Goal: Find specific page/section: Find specific page/section

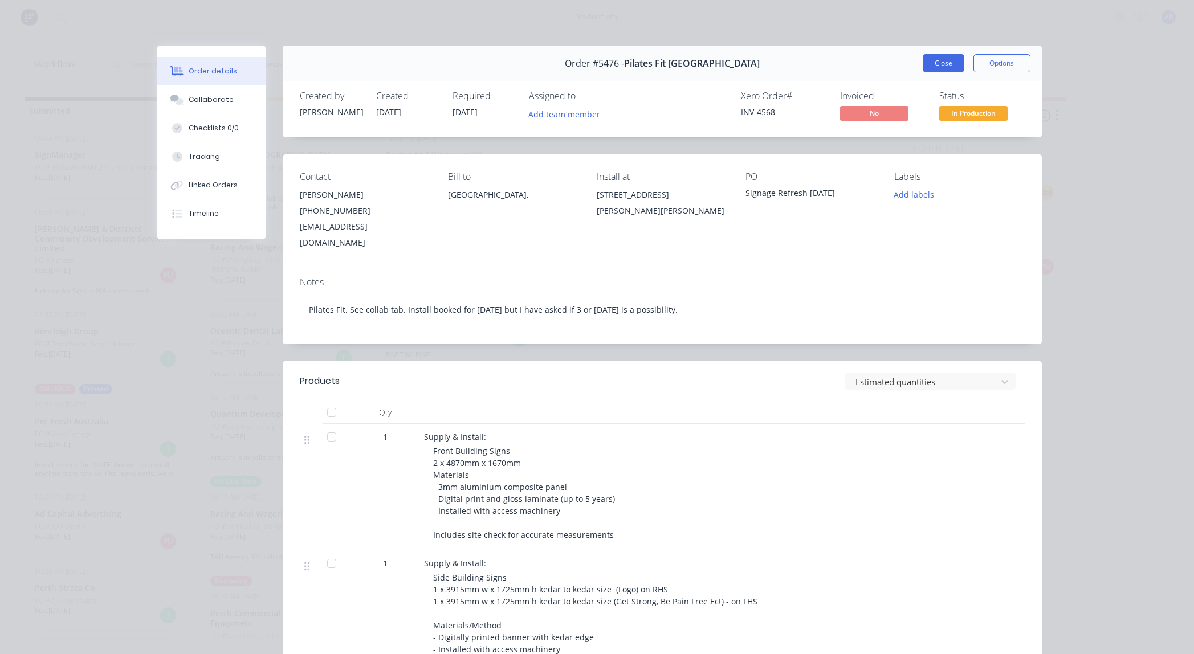
click at [945, 66] on button "Close" at bounding box center [943, 63] width 42 height 18
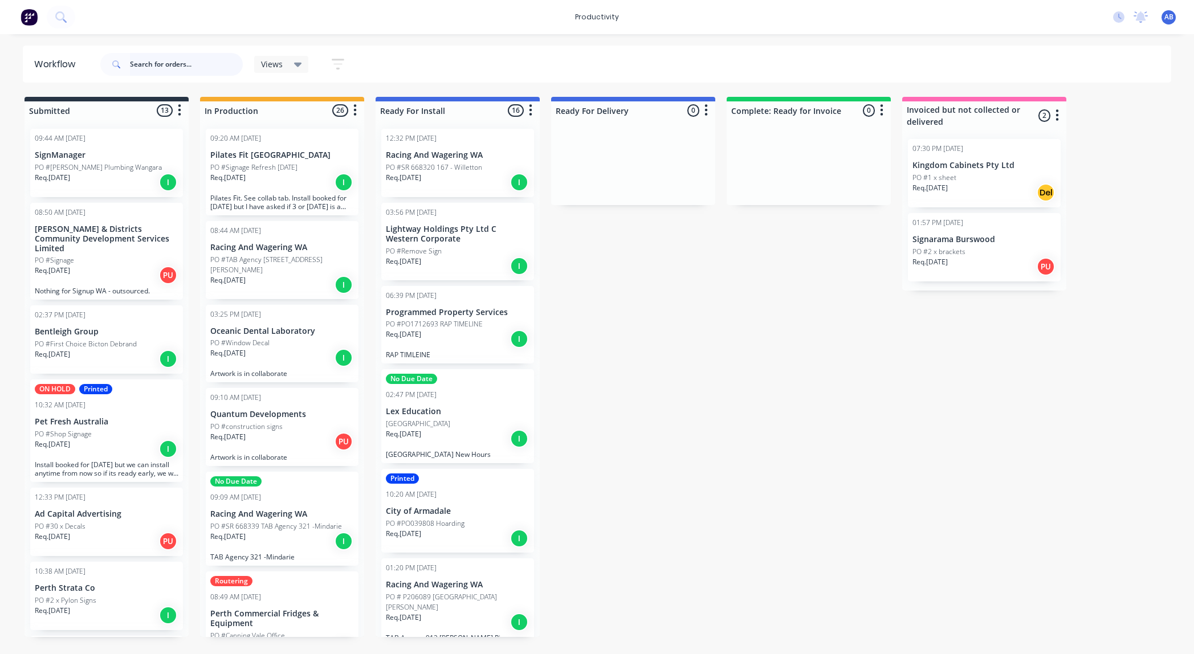
click at [198, 66] on input "text" at bounding box center [186, 64] width 113 height 23
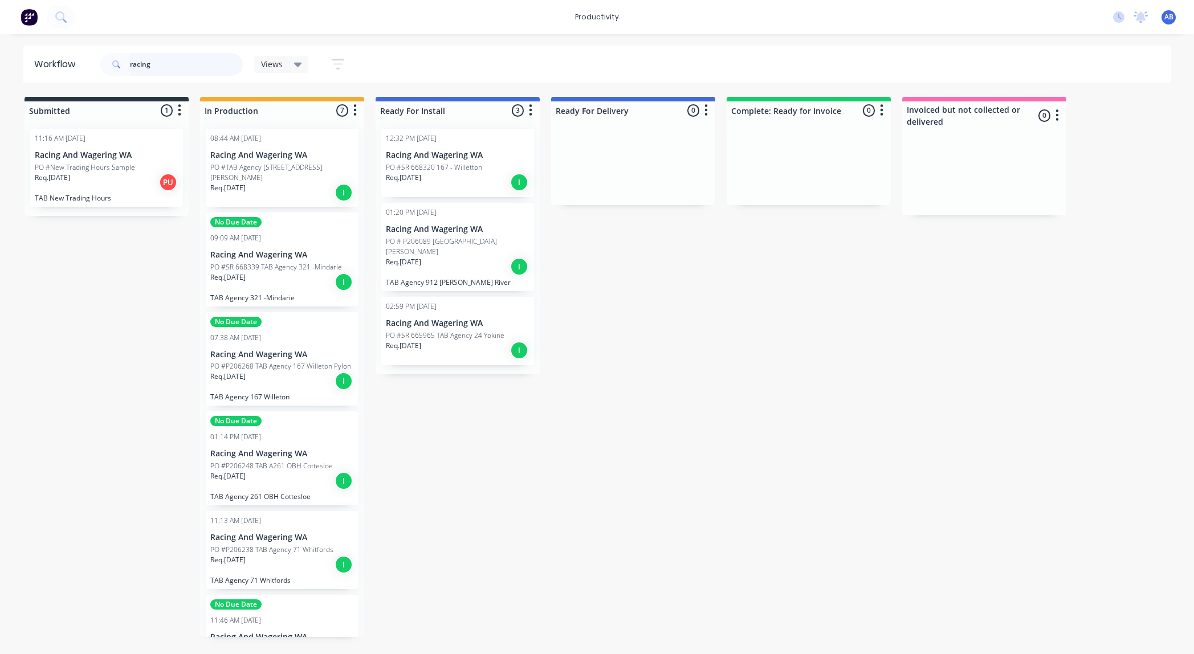
type input "racing"
click at [301, 183] on div "Req. [DATE] I" at bounding box center [282, 192] width 144 height 19
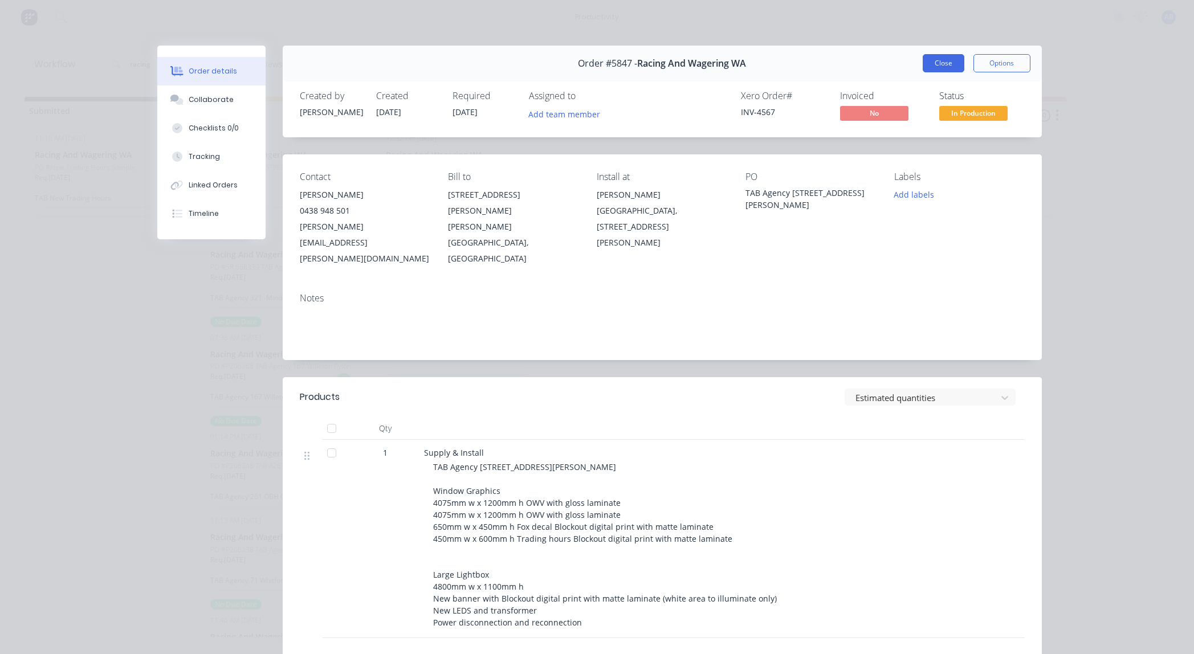
click at [951, 65] on button "Close" at bounding box center [943, 63] width 42 height 18
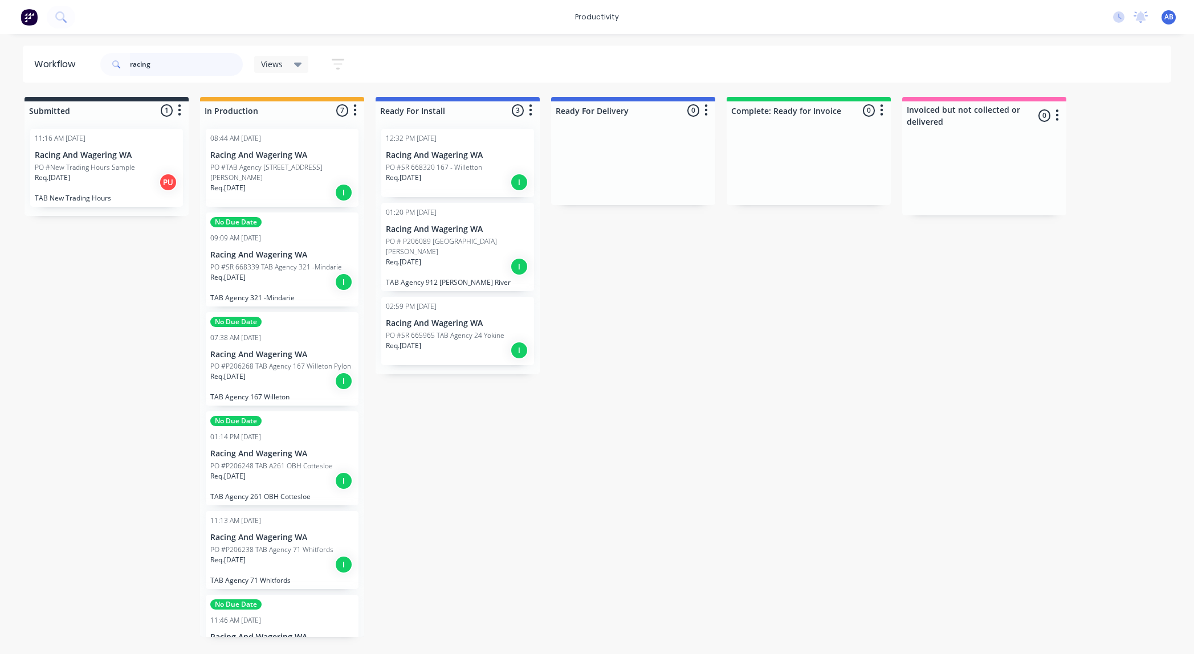
scroll to position [0, 7]
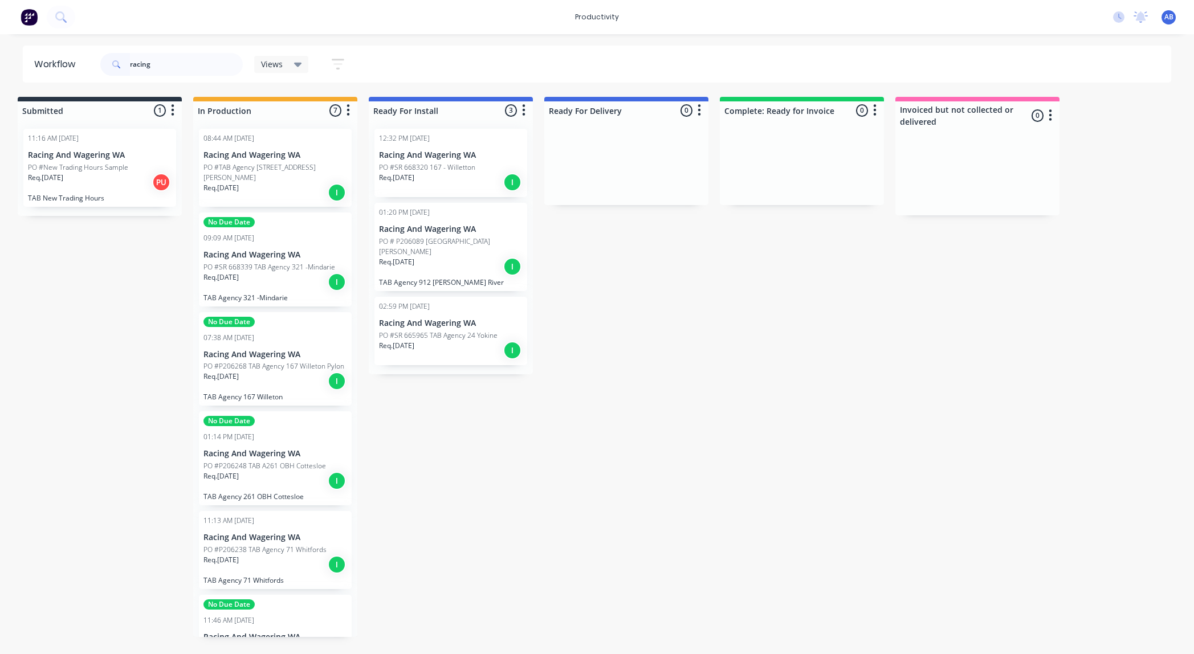
click at [276, 361] on p "PO #P206268 TAB Agency 167 Willeton Pylon" at bounding box center [273, 366] width 141 height 10
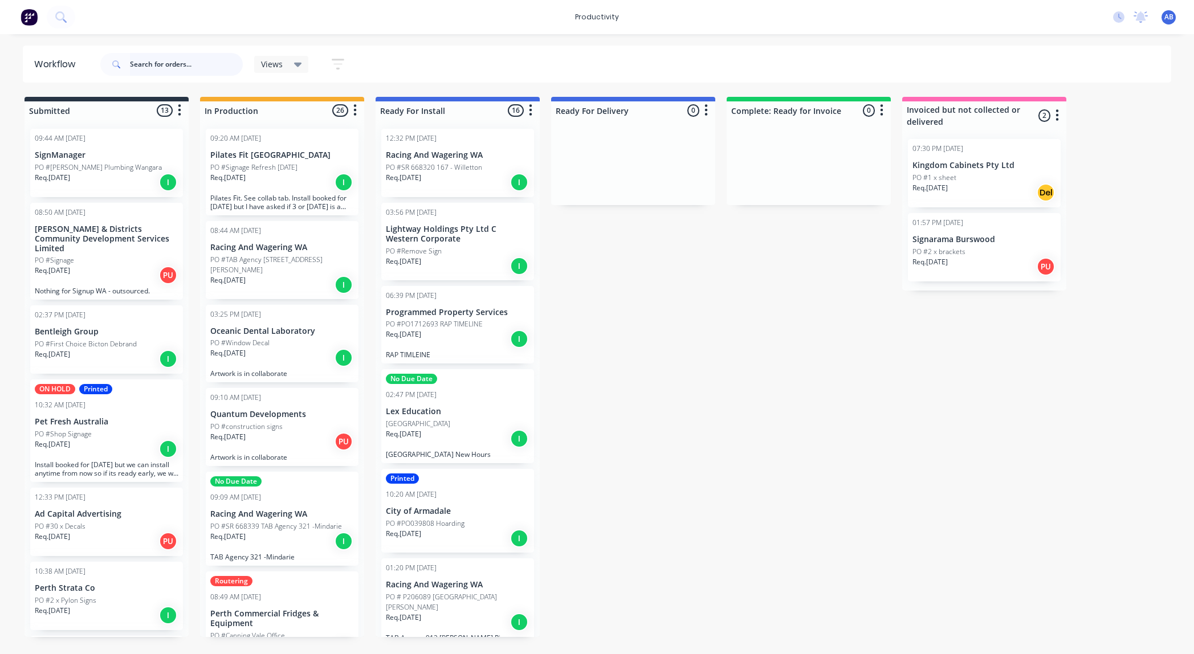
click at [165, 64] on input "text" at bounding box center [186, 64] width 113 height 23
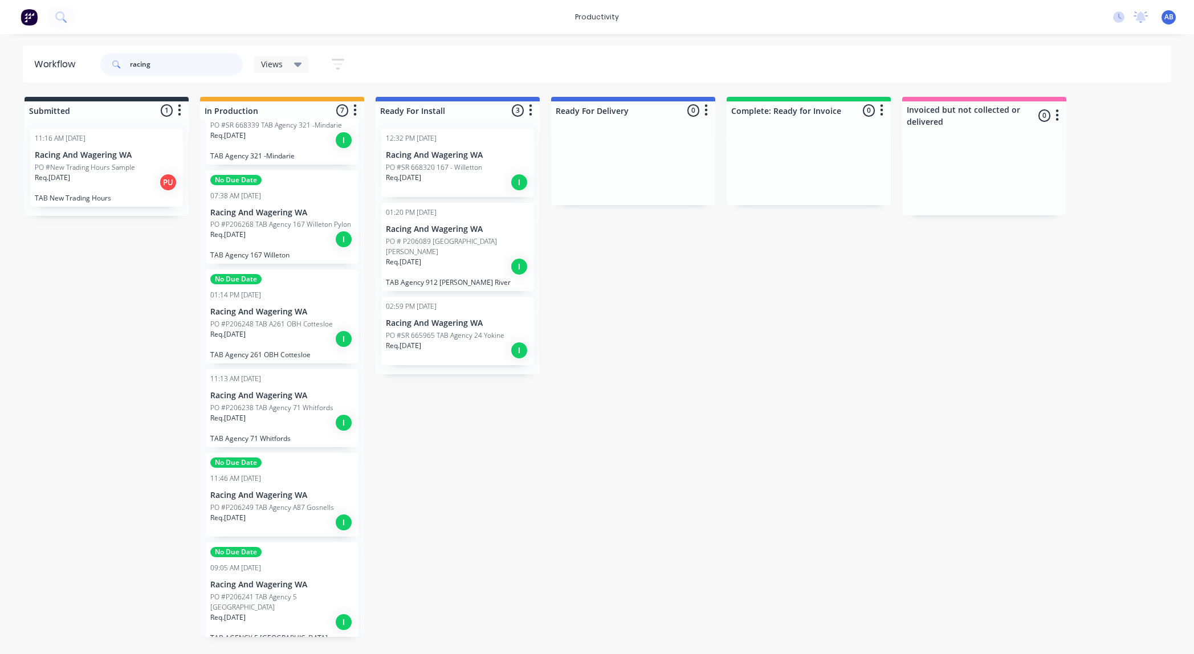
scroll to position [151, 0]
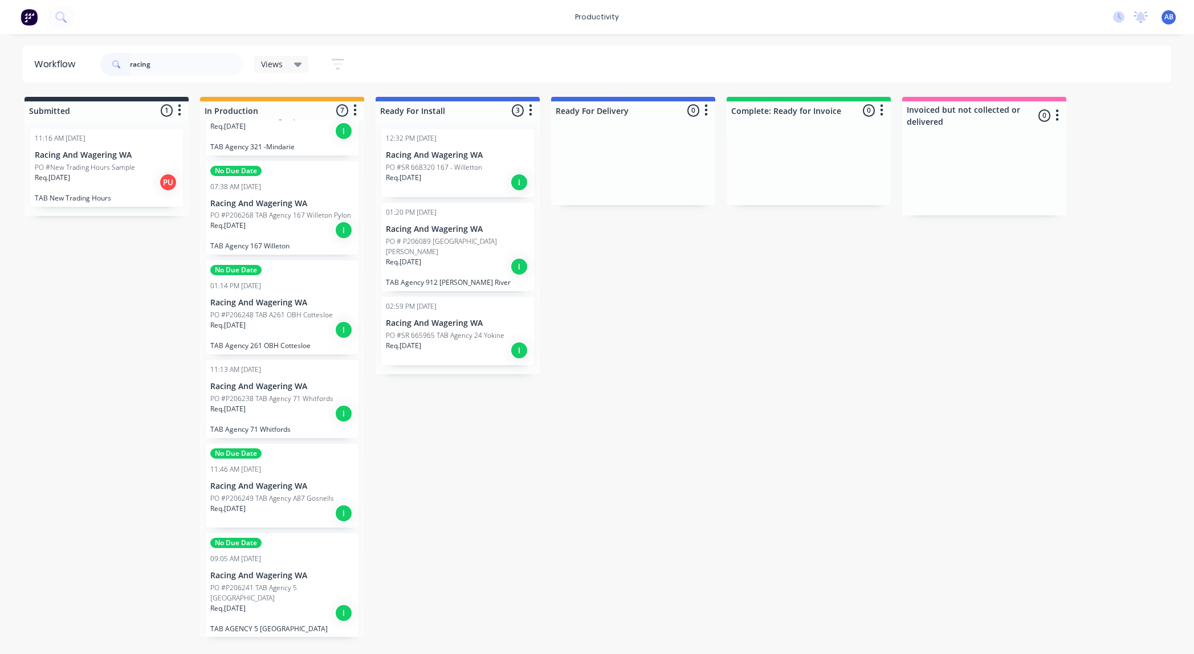
click at [312, 464] on div "11:46 AM [DATE]" at bounding box center [282, 469] width 144 height 10
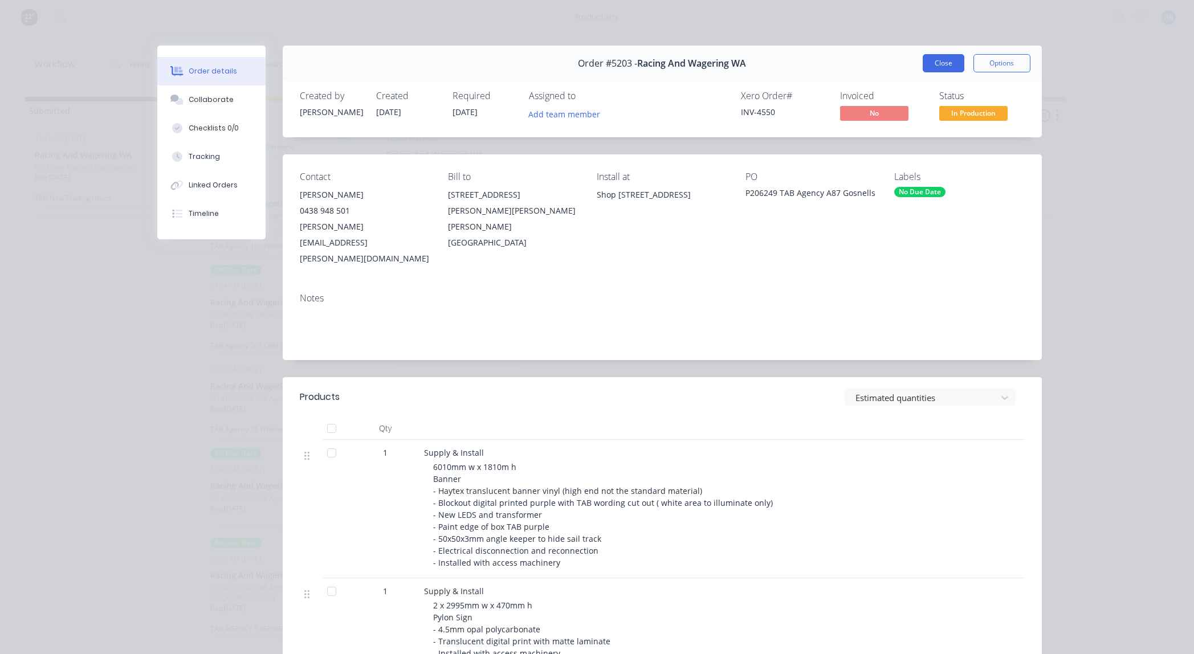
click at [955, 62] on button "Close" at bounding box center [943, 63] width 42 height 18
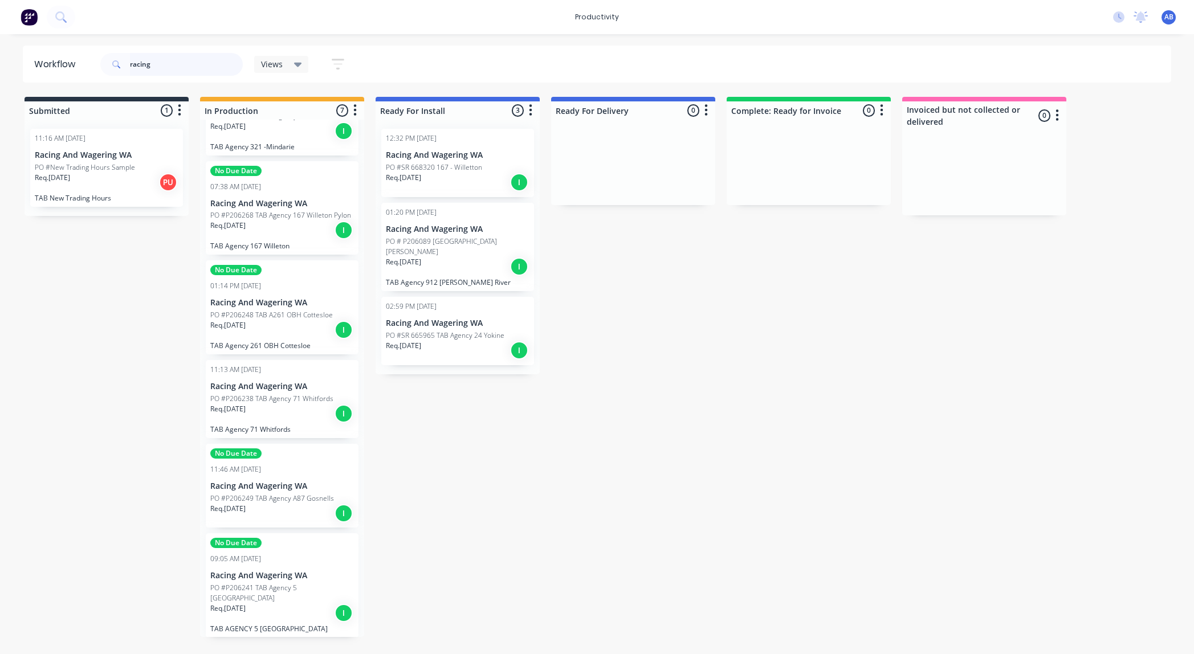
drag, startPoint x: 174, startPoint y: 66, endPoint x: 98, endPoint y: 60, distance: 76.5
click at [99, 60] on div "racing Views Save new view None (Default) edit Show/Hide statuses Show line ite…" at bounding box center [227, 64] width 259 height 34
type input "byford"
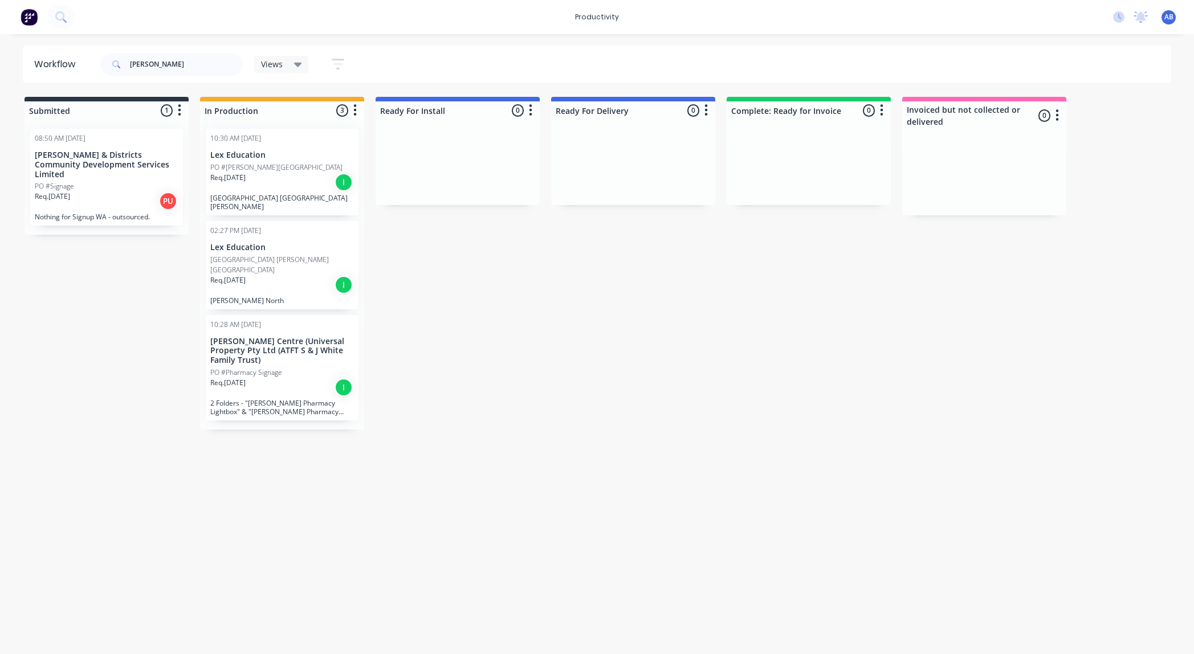
click at [276, 367] on p "PO #Pharmacy Signage" at bounding box center [246, 372] width 72 height 10
